Goal: Information Seeking & Learning: Learn about a topic

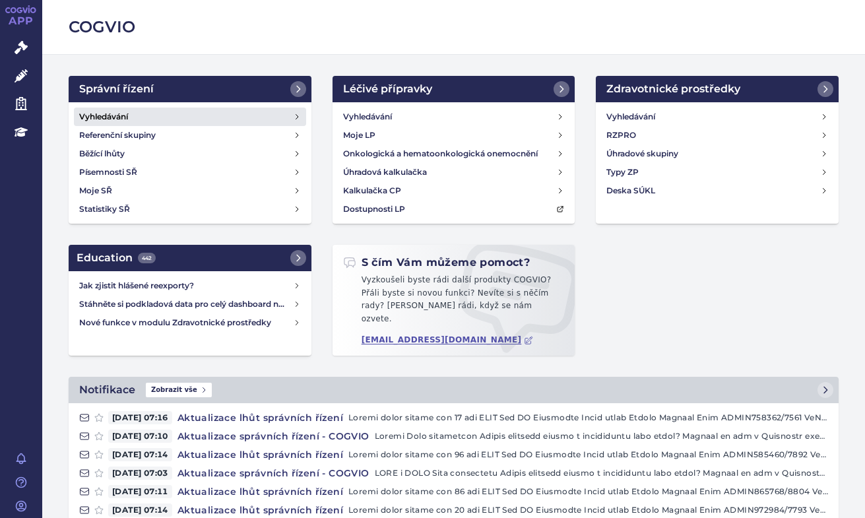
click at [102, 119] on h4 "Vyhledávání" at bounding box center [103, 116] width 49 height 13
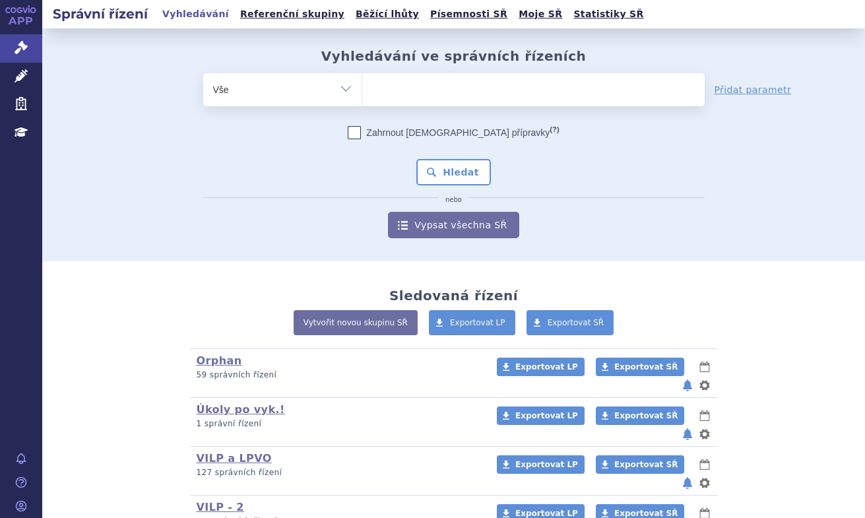
click at [415, 81] on ul at bounding box center [533, 87] width 343 height 28
click at [362, 81] on select at bounding box center [362, 89] width 1 height 33
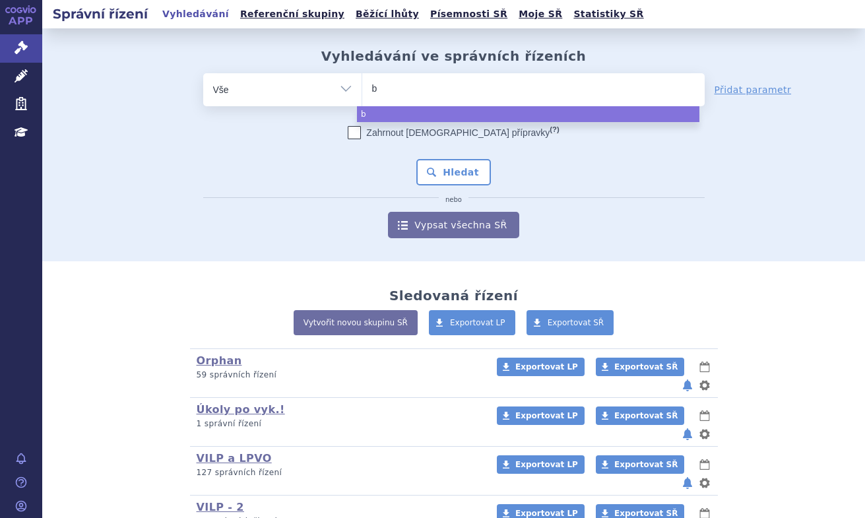
type input "be"
type input "bey"
type input "beyf"
type input "beyfo"
type input "beyfor"
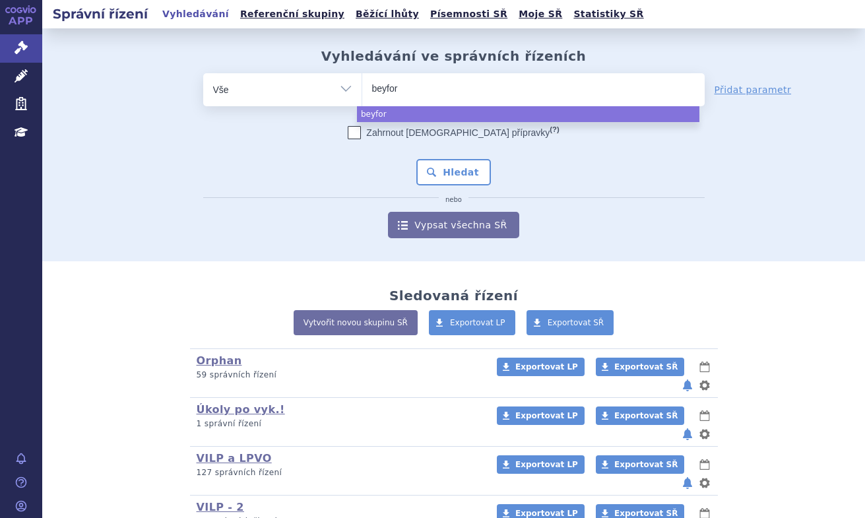
type input "beyfort"
type input "beyfortu"
type input "beyfortus"
select select "beyfortus"
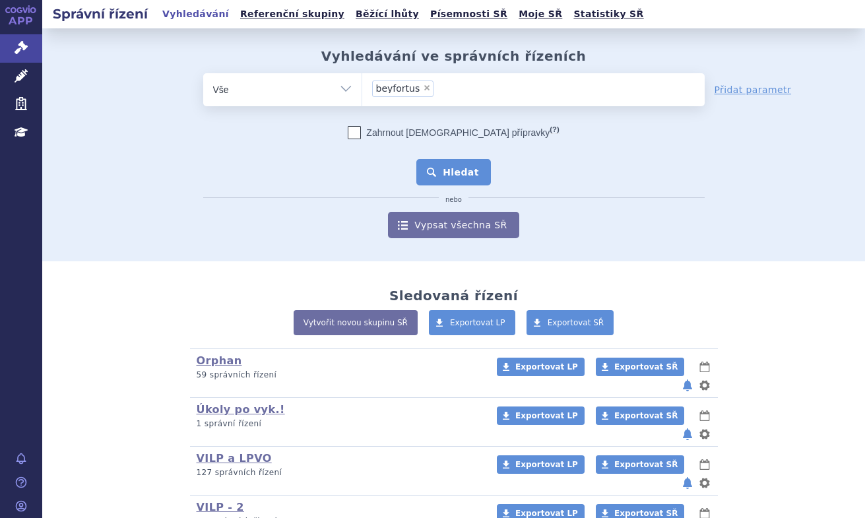
click at [446, 172] on button "Hledat" at bounding box center [453, 172] width 75 height 26
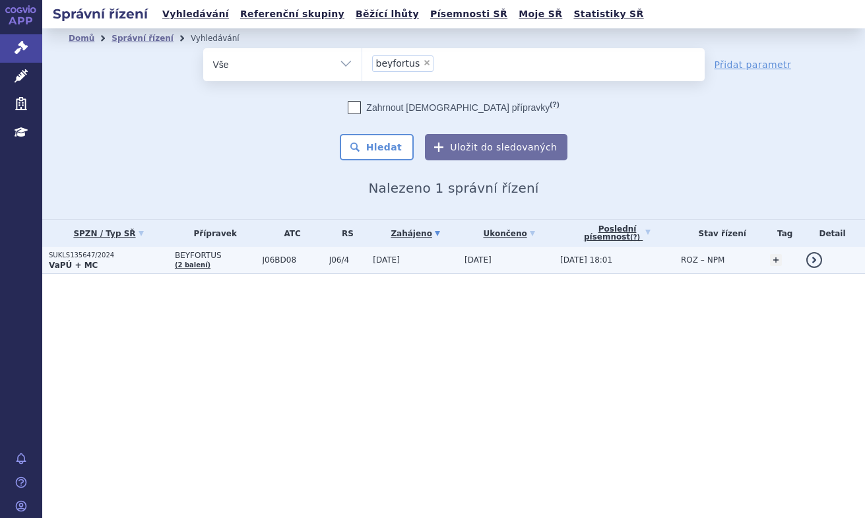
click at [110, 261] on p "VaPÚ + MC" at bounding box center [108, 265] width 119 height 11
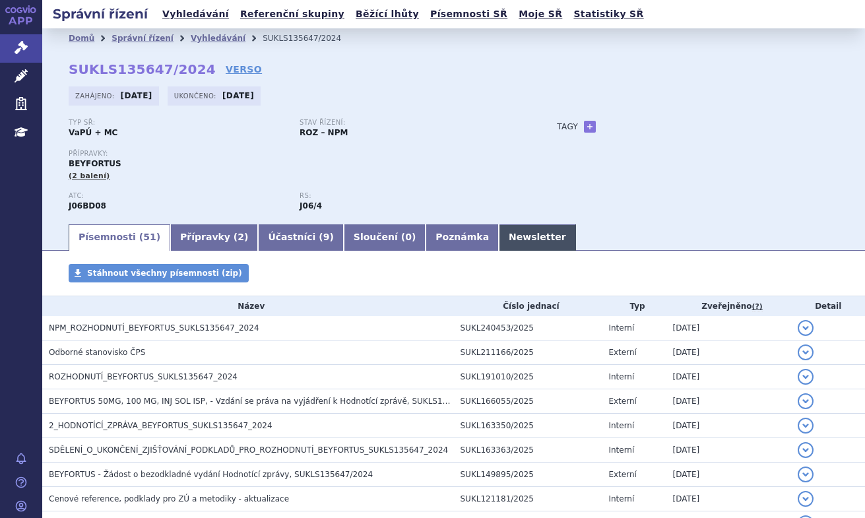
click at [499, 232] on link "Newsletter" at bounding box center [537, 237] width 77 height 26
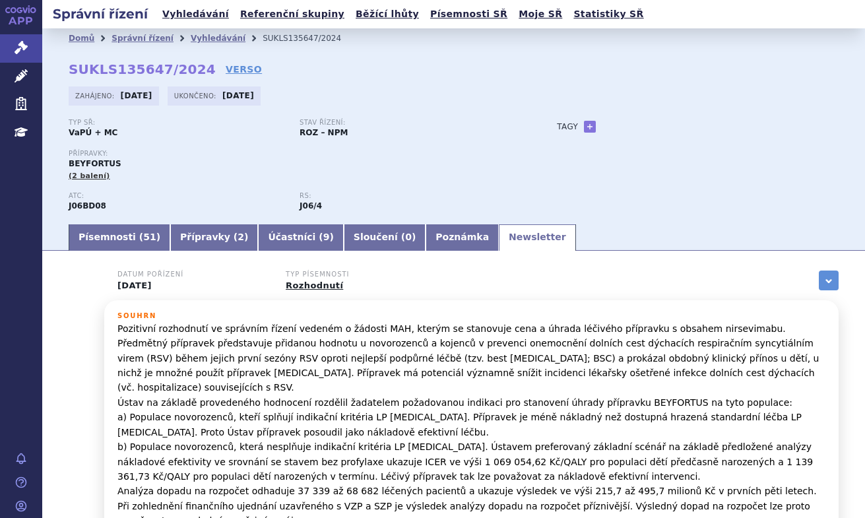
click at [479, 120] on p "Stav řízení:" at bounding box center [409, 123] width 218 height 8
click at [109, 241] on link "Písemnosti ( 51 )" at bounding box center [120, 237] width 102 height 26
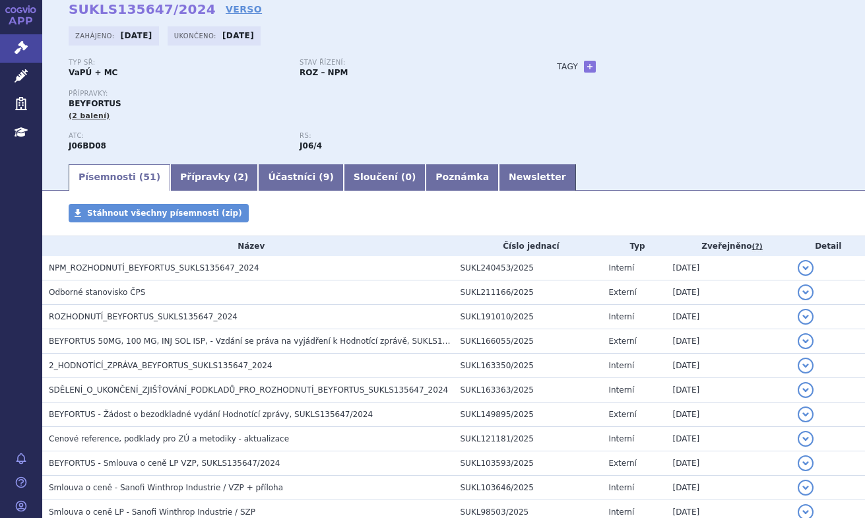
scroll to position [132, 0]
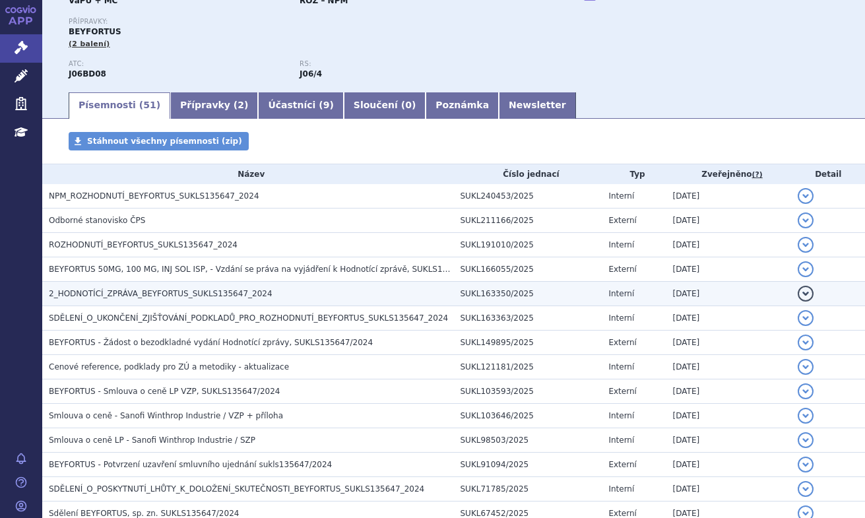
click at [146, 291] on span "2_HODNOTÍCÍ_ZPRÁVA_BEYFORTUS_SUKLS135647_2024" at bounding box center [161, 293] width 224 height 9
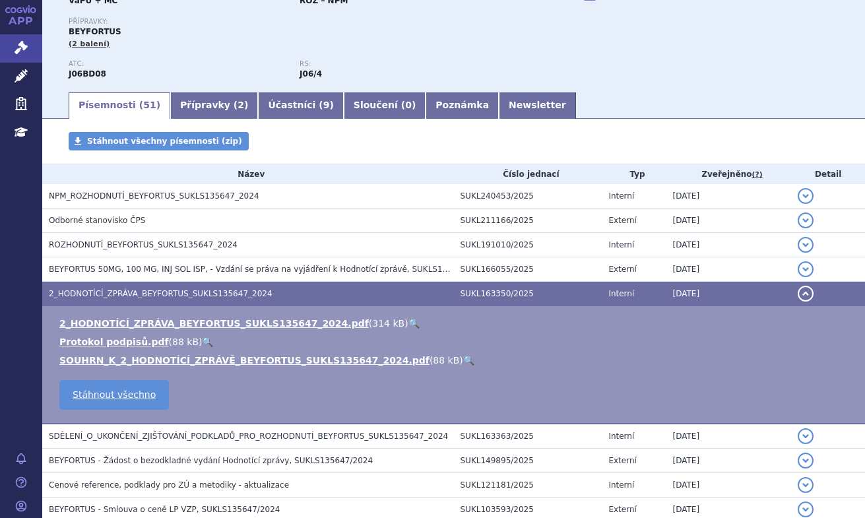
click at [409, 320] on link "🔍" at bounding box center [414, 323] width 11 height 11
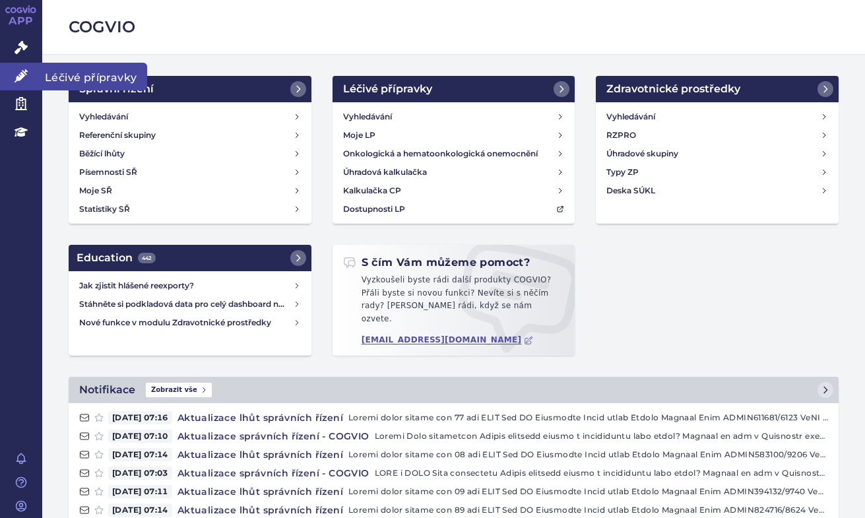
click at [26, 75] on icon at bounding box center [21, 75] width 13 height 13
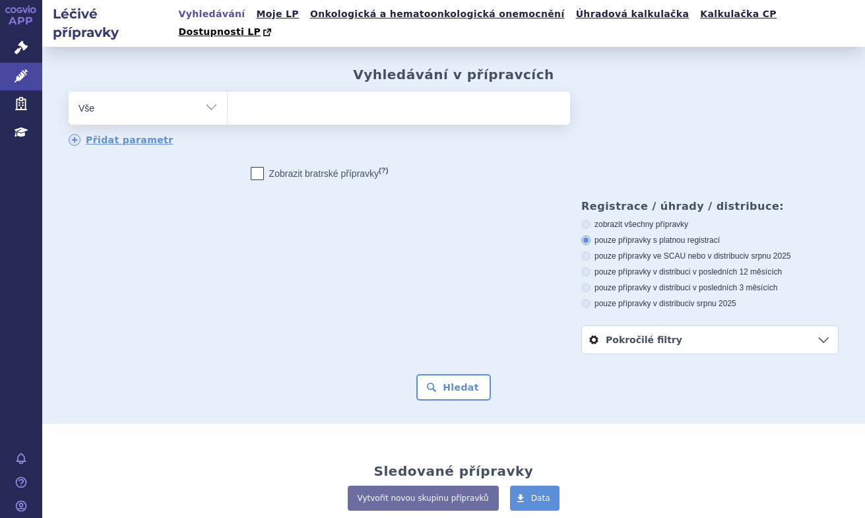
click at [269, 92] on ul at bounding box center [399, 106] width 343 height 28
click at [228, 91] on select at bounding box center [227, 107] width 1 height 33
type input "be"
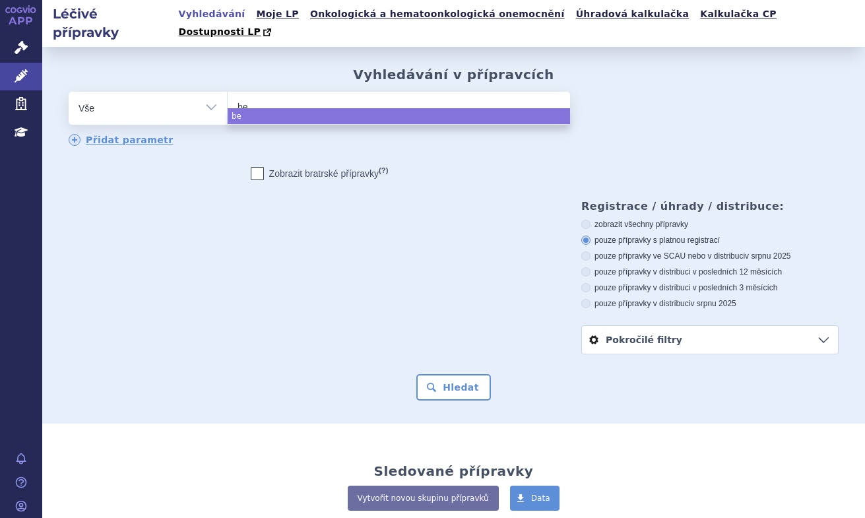
type input "bey"
type input "beyf"
type input "beyfo"
type input "beyfor"
type input "beyfortu"
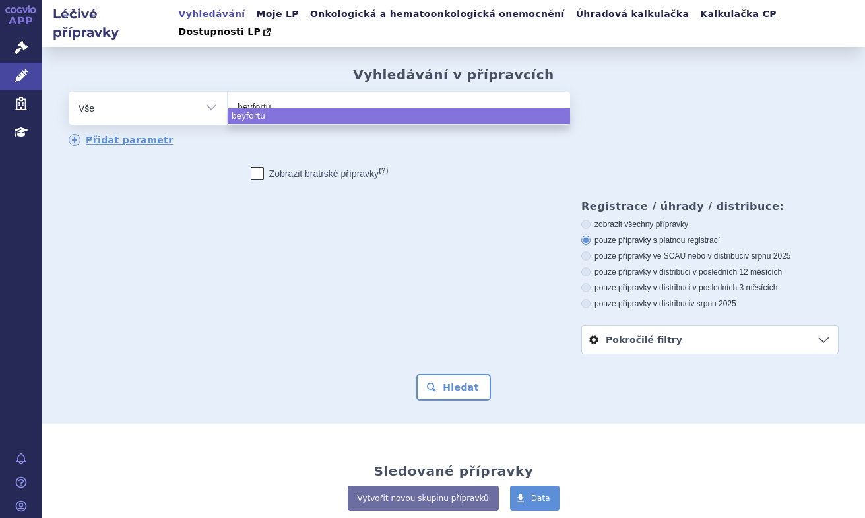
type input "beyfortus"
select select "beyfortus"
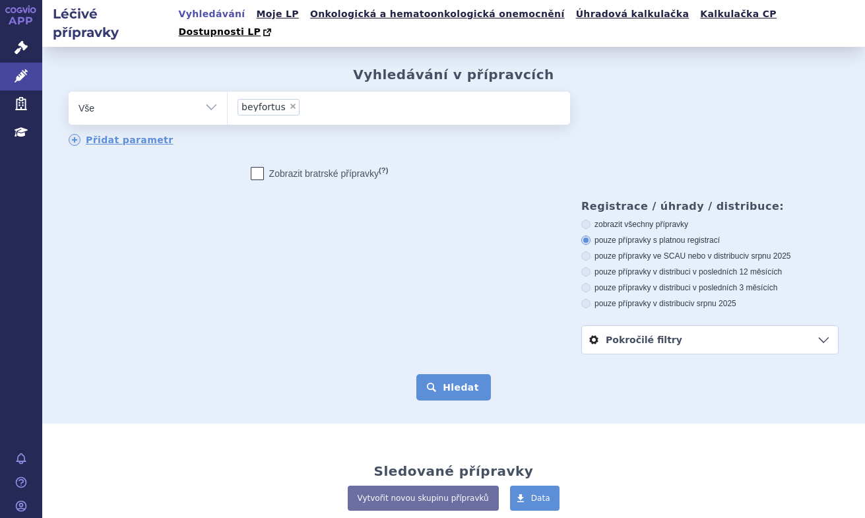
click at [456, 379] on button "Hledat" at bounding box center [453, 387] width 75 height 26
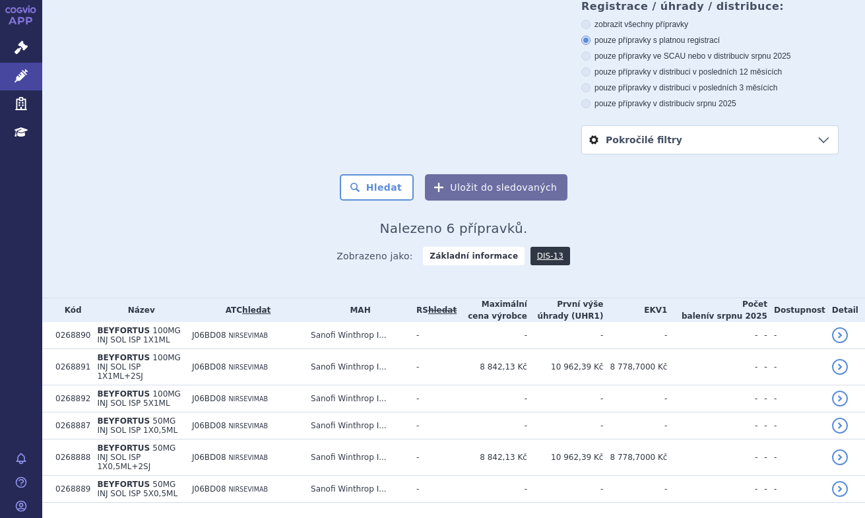
scroll to position [203, 0]
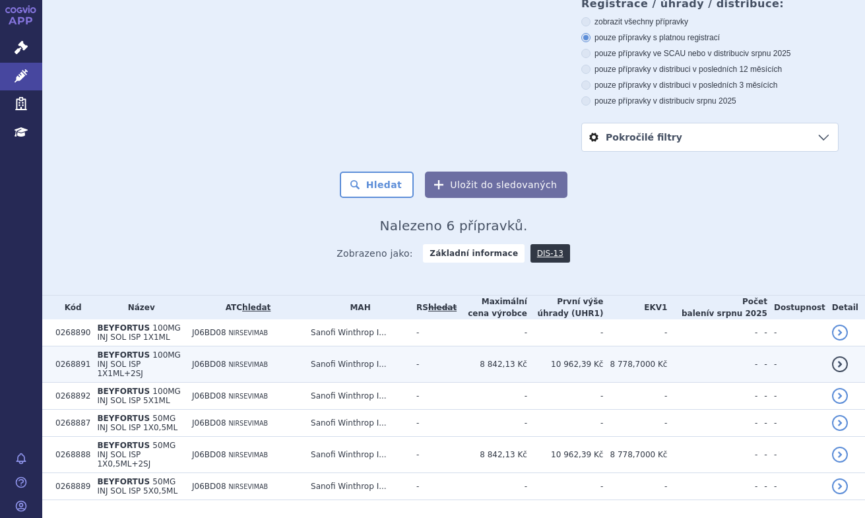
click at [222, 360] on span "J06BD08" at bounding box center [209, 364] width 34 height 9
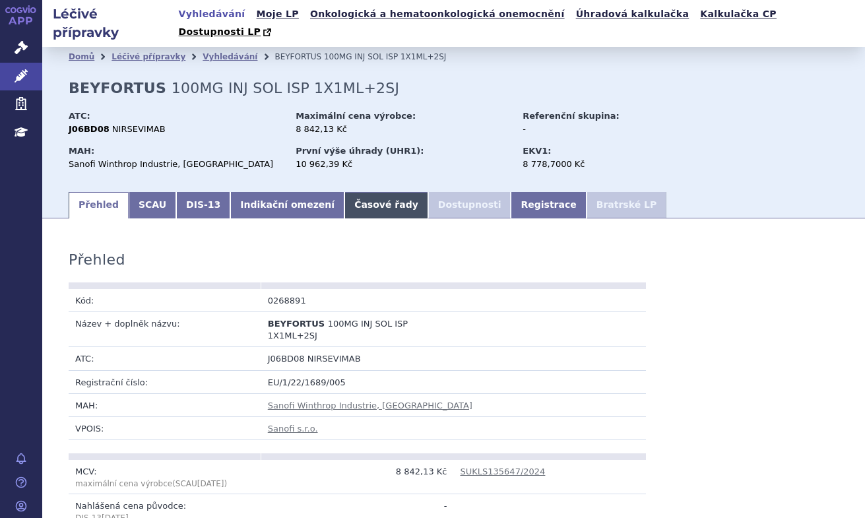
click at [345, 192] on link "Časové řady" at bounding box center [387, 205] width 84 height 26
